Goal: Use online tool/utility: Utilize a website feature to perform a specific function

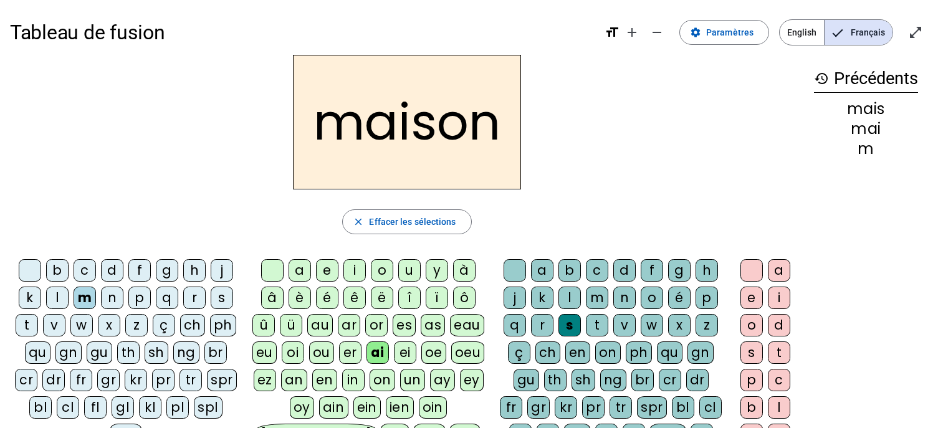
scroll to position [12, 0]
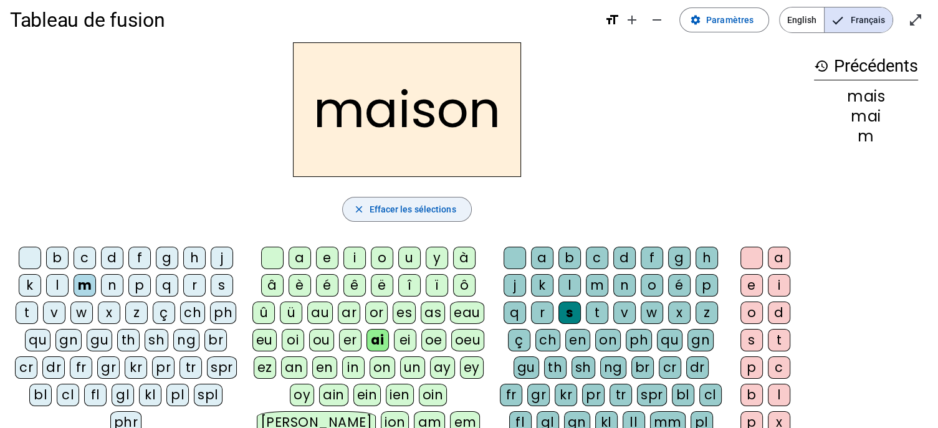
click at [405, 212] on span "Effacer les sélections" at bounding box center [412, 209] width 87 height 15
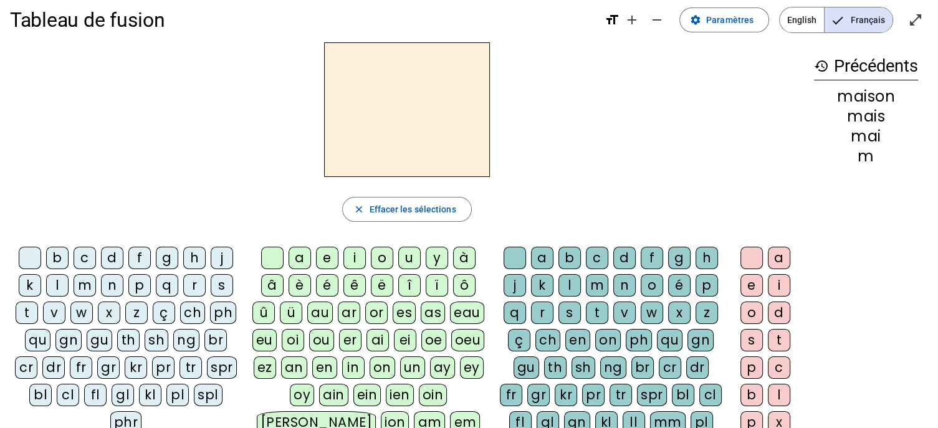
click at [140, 257] on div "f" at bounding box center [139, 258] width 22 height 22
click at [269, 340] on div "eu" at bounding box center [264, 340] width 24 height 22
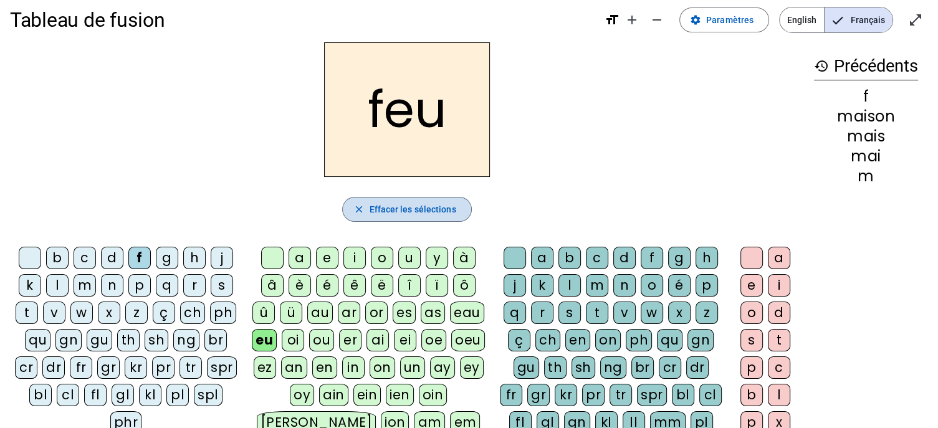
click at [414, 202] on span "Effacer les sélections" at bounding box center [412, 209] width 87 height 15
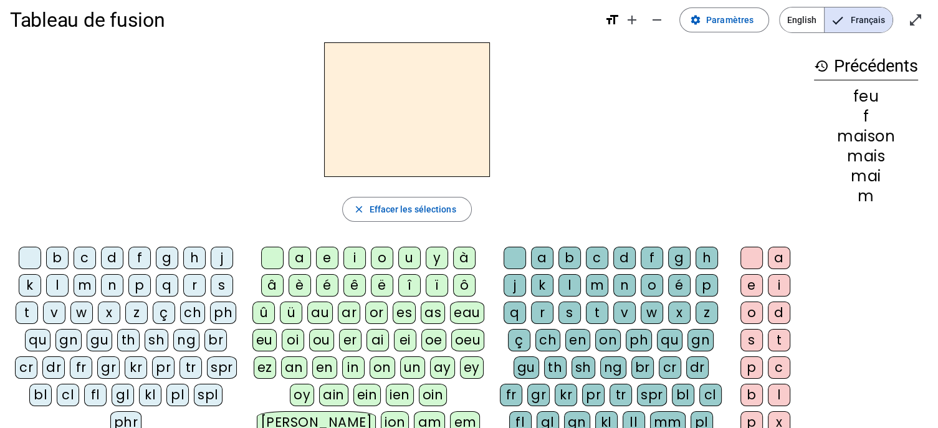
click at [138, 282] on div "p" at bounding box center [139, 285] width 22 height 22
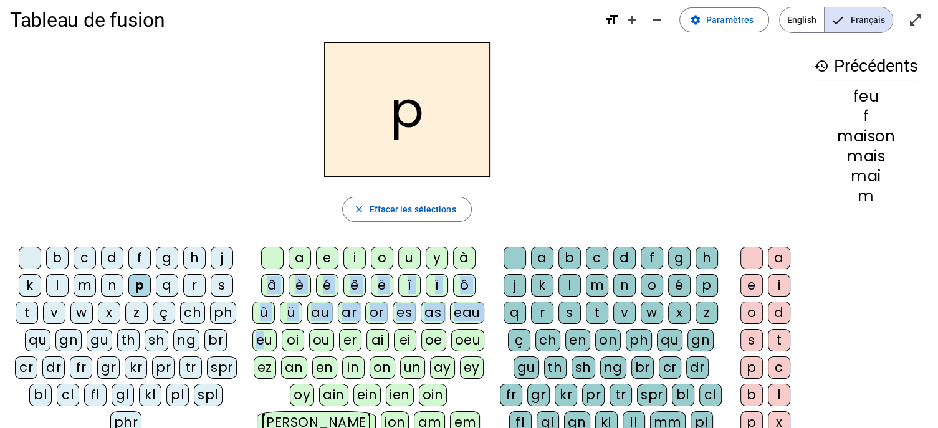
drag, startPoint x: 266, startPoint y: 336, endPoint x: 262, endPoint y: 283, distance: 52.5
click at [262, 283] on div "a e i o u y à â è é ê ë [PERSON_NAME] ô û ü au ar or es as eau eu oi ou er ai e…" at bounding box center [371, 370] width 238 height 247
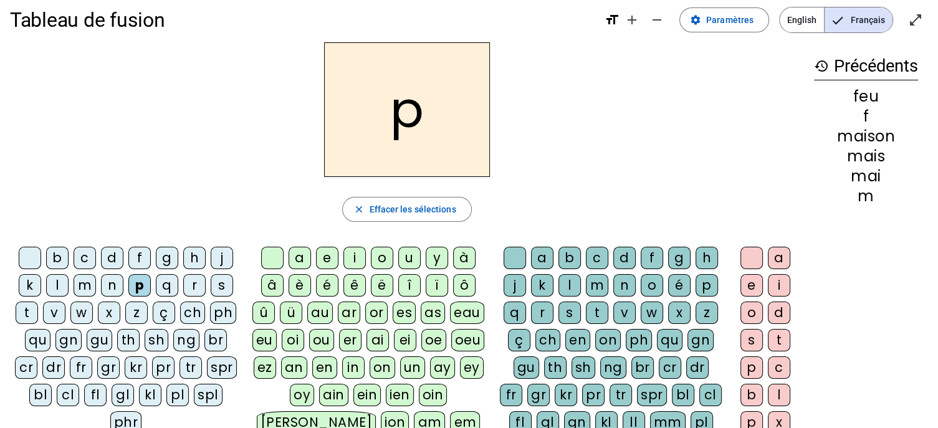
click at [280, 199] on div "close Effacer les sélections" at bounding box center [407, 209] width 794 height 25
click at [268, 341] on div "eu" at bounding box center [264, 340] width 24 height 22
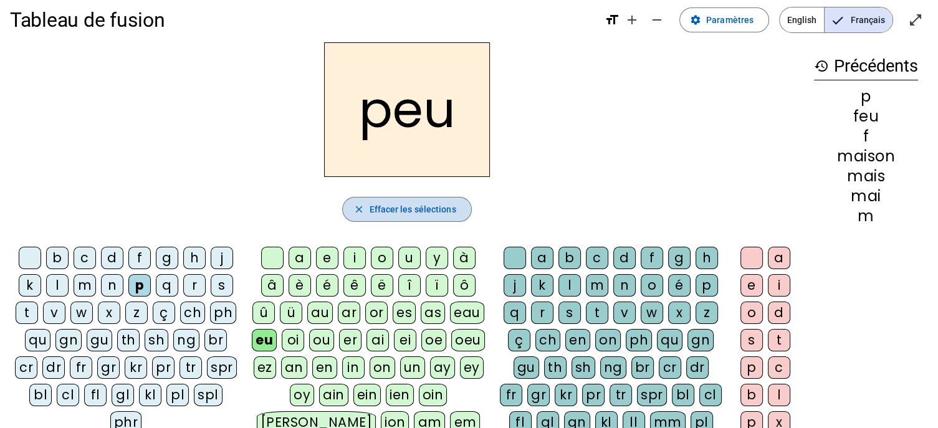
click at [404, 209] on span "Effacer les sélections" at bounding box center [412, 209] width 87 height 15
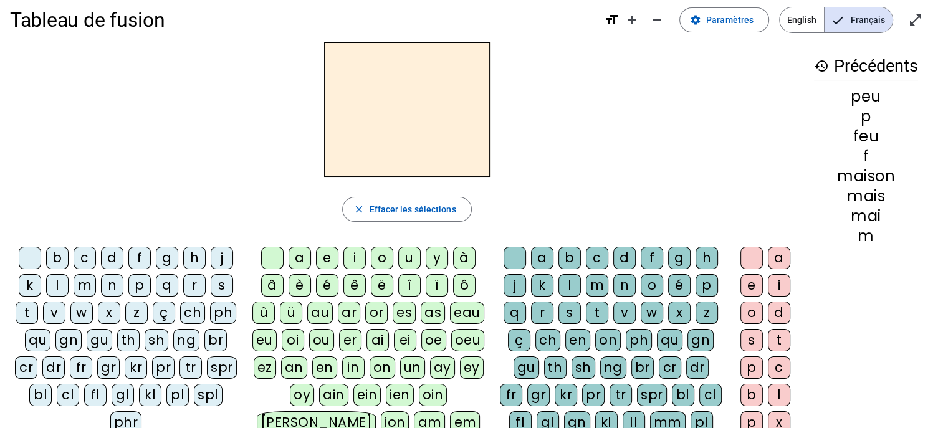
click at [222, 260] on div "j" at bounding box center [222, 258] width 22 height 22
click at [267, 339] on div "eu" at bounding box center [264, 340] width 24 height 22
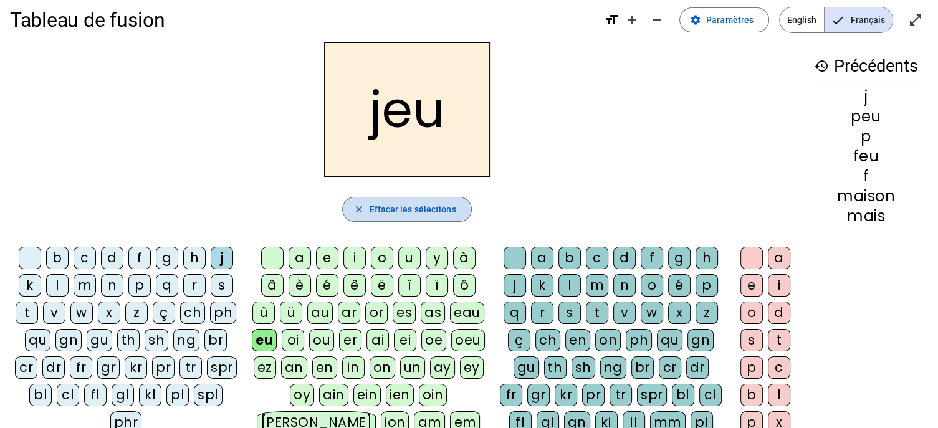
click at [421, 204] on span "Effacer les sélections" at bounding box center [412, 209] width 87 height 15
